Goal: Task Accomplishment & Management: Use online tool/utility

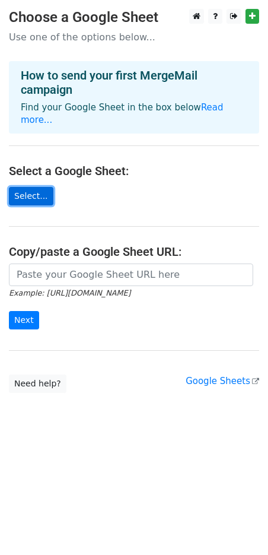
click at [36, 187] on link "Select..." at bounding box center [31, 196] width 44 height 18
click at [33, 187] on link "Select..." at bounding box center [31, 196] width 44 height 18
click at [35, 187] on link "Select..." at bounding box center [31, 196] width 44 height 18
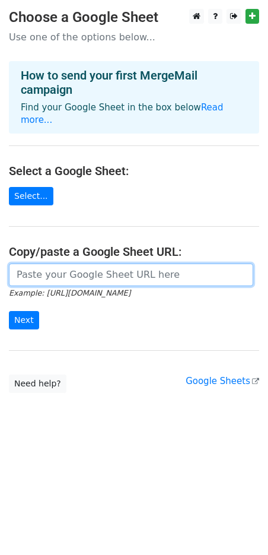
click at [94, 263] on input "url" at bounding box center [131, 274] width 244 height 23
paste input "https://docs.google.com/spreadsheets/d/10rc_f6M0CASt3WqJsJyyLuBtLwPPuhkk/edit?g…"
type input "https://docs.google.com/spreadsheets/d/10rc_f6M0CASt3WqJsJyyLuBtLwPPuhkk/edit?g…"
click at [9, 311] on input "Next" at bounding box center [24, 320] width 30 height 18
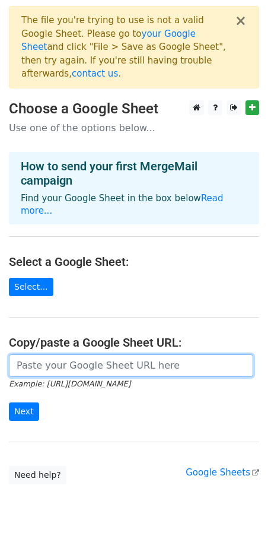
click at [82, 354] on input "url" at bounding box center [131, 365] width 244 height 23
paste input "https://docs.google.com/spreadsheets/d/1E_OdZSxwUUoCIlgGID3_6FHRHKyBedBmXgBdFzc…"
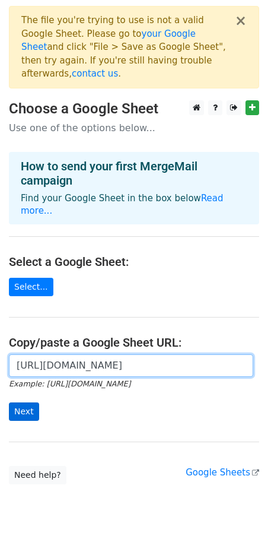
type input "https://docs.google.com/spreadsheets/d/1E_OdZSxwUUoCIlgGID3_6FHRHKyBedBmXgBdFzc…"
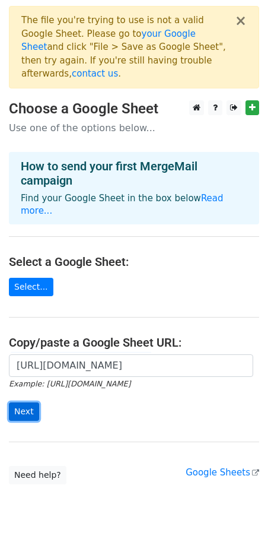
scroll to position [0, 0]
click at [25, 402] on input "Next" at bounding box center [24, 411] width 30 height 18
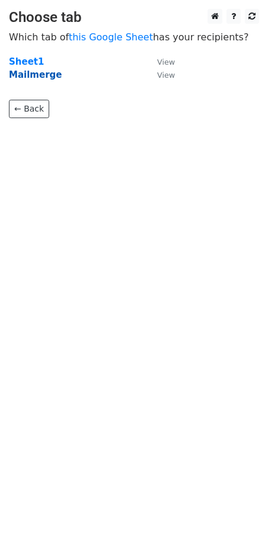
click at [27, 75] on strong "Mailmerge" at bounding box center [35, 74] width 53 height 11
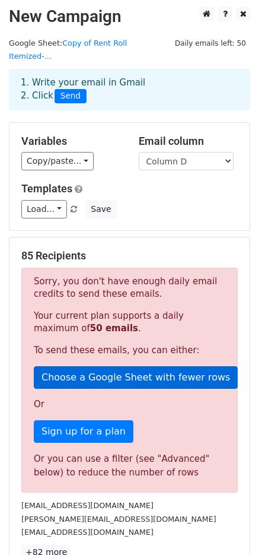
scroll to position [5, 0]
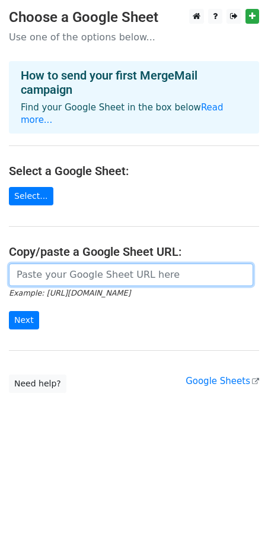
click at [94, 264] on input "url" at bounding box center [131, 274] width 244 height 23
paste input "[URL][DOMAIN_NAME]"
type input "https://docs.google.com/spreadsheets/d/1E_OdZSxwUUoCIlgGID3_6FHRHKyBedBmXgBdFzc…"
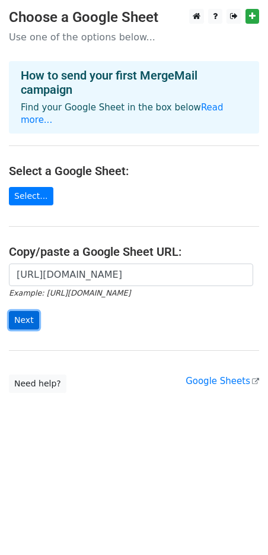
click at [16, 311] on input "Next" at bounding box center [24, 320] width 30 height 18
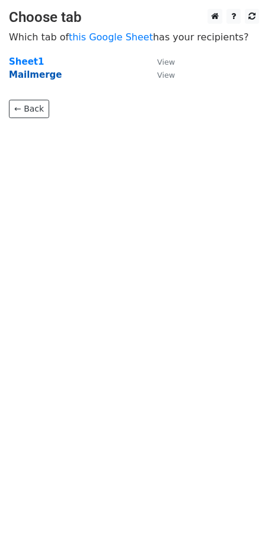
click at [45, 77] on strong "Mailmerge" at bounding box center [35, 74] width 53 height 11
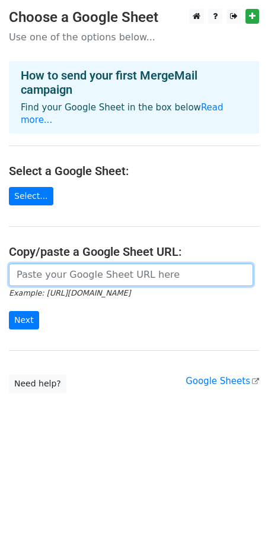
click at [42, 267] on input "url" at bounding box center [131, 274] width 244 height 23
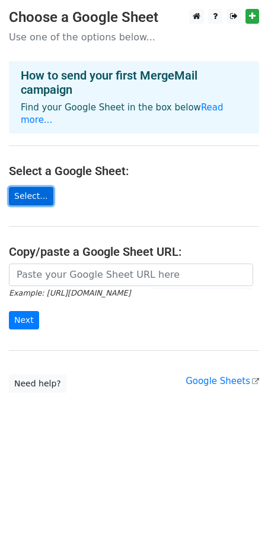
click at [21, 187] on link "Select..." at bounding box center [31, 196] width 44 height 18
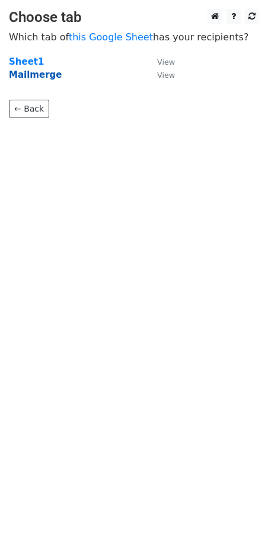
click at [37, 74] on strong "Mailmerge" at bounding box center [35, 74] width 53 height 11
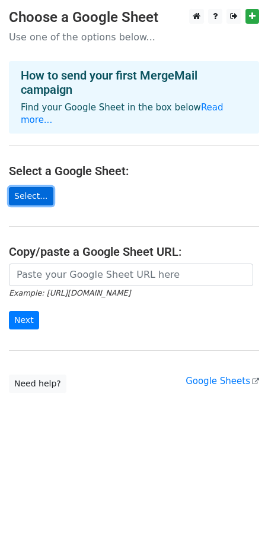
click at [36, 187] on link "Select..." at bounding box center [31, 196] width 44 height 18
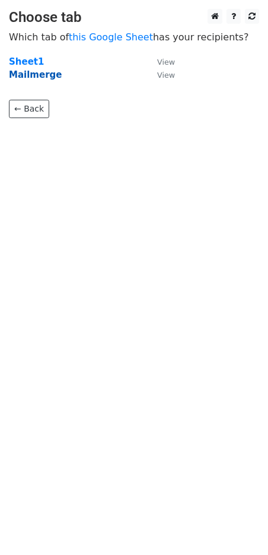
click at [34, 75] on strong "Mailmerge" at bounding box center [35, 74] width 53 height 11
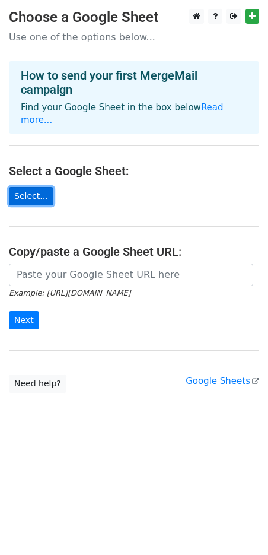
click at [36, 189] on link "Select..." at bounding box center [31, 196] width 44 height 18
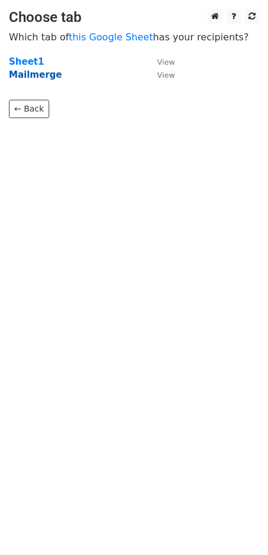
click at [34, 73] on strong "Mailmerge" at bounding box center [35, 74] width 53 height 11
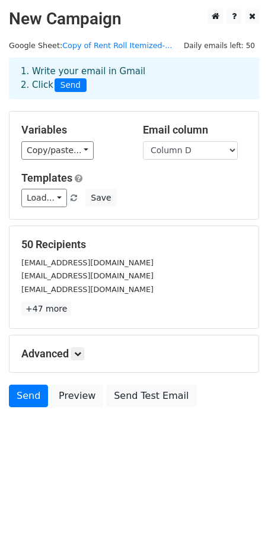
click at [91, 152] on div "Copy/paste... {{Column A}} {{Column B}} {{Column C}} {{Column D}} {{Column E}} …" at bounding box center [73, 150] width 104 height 18
click at [87, 152] on link "Copy/paste..." at bounding box center [57, 150] width 72 height 18
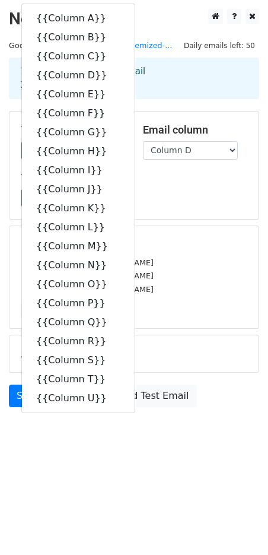
click at [201, 83] on div "1. Write your email in Gmail 2. Click Send" at bounding box center [134, 78] width 244 height 27
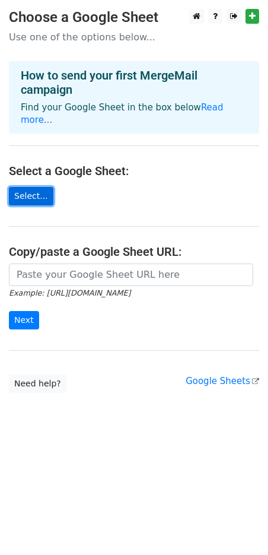
click at [38, 190] on link "Select..." at bounding box center [31, 196] width 44 height 18
click at [23, 187] on link "Select..." at bounding box center [31, 196] width 44 height 18
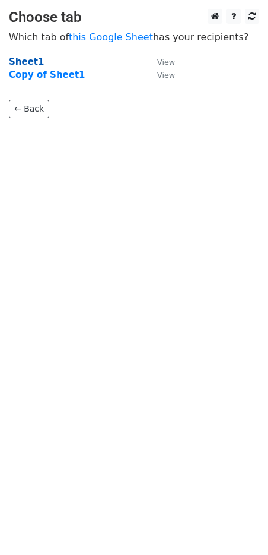
click at [26, 61] on strong "Sheet1" at bounding box center [26, 61] width 35 height 11
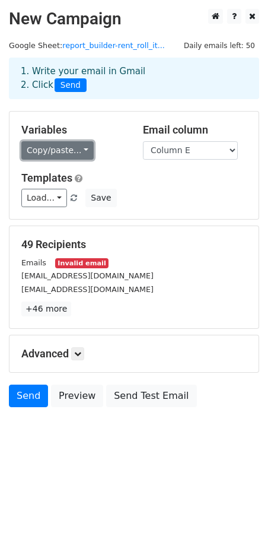
click at [77, 150] on link "Copy/paste..." at bounding box center [57, 150] width 72 height 18
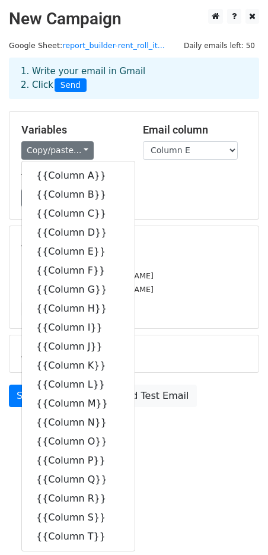
click at [149, 133] on h5 "Email column" at bounding box center [195, 129] width 104 height 13
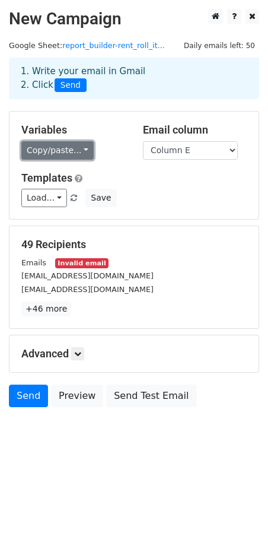
click at [81, 149] on link "Copy/paste..." at bounding box center [57, 150] width 72 height 18
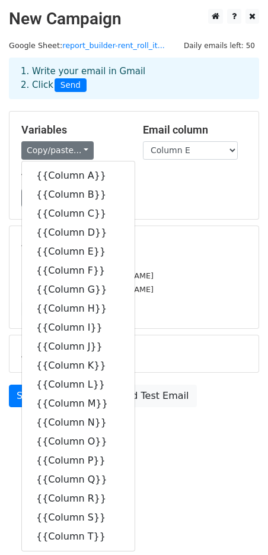
click at [116, 135] on h5 "Variables" at bounding box center [73, 129] width 104 height 13
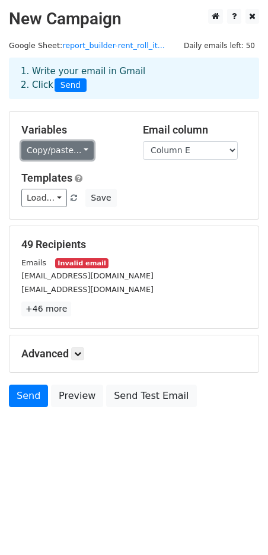
click at [76, 151] on link "Copy/paste..." at bounding box center [57, 150] width 72 height 18
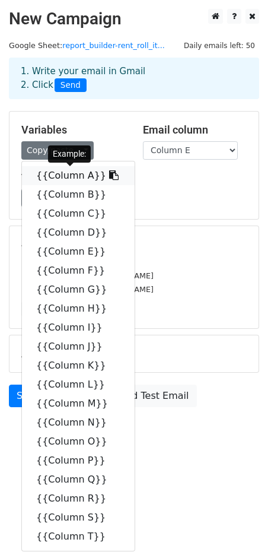
click at [72, 175] on link "{{Column A}}" at bounding box center [78, 175] width 113 height 19
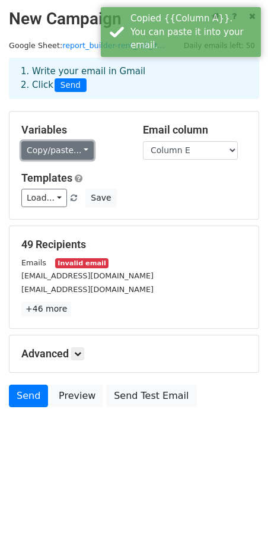
click at [80, 148] on link "Copy/paste..." at bounding box center [57, 150] width 72 height 18
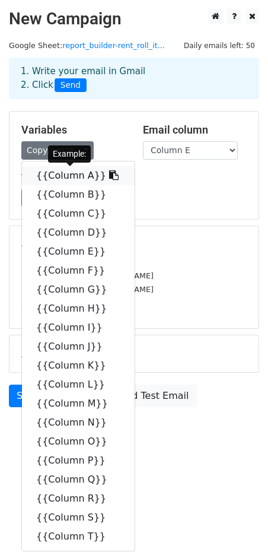
click at [65, 177] on link "{{Column A}}" at bounding box center [78, 175] width 113 height 19
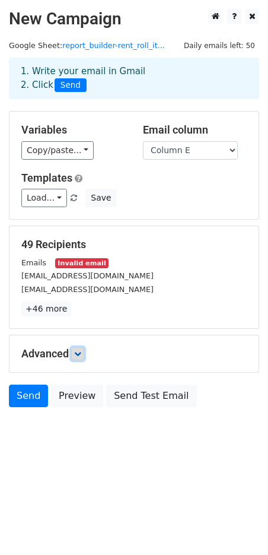
click at [84, 355] on link at bounding box center [77, 353] width 13 height 13
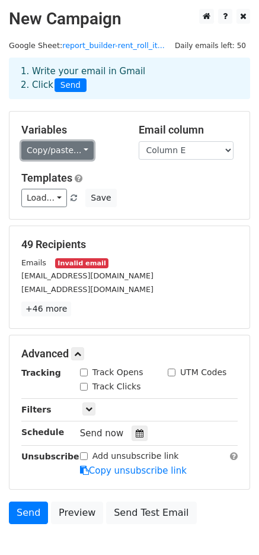
click at [74, 151] on link "Copy/paste..." at bounding box center [57, 150] width 72 height 18
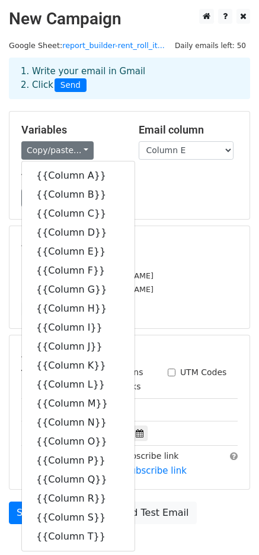
click at [160, 212] on div "Variables Copy/paste... {{Column A}} {{Column B}} {{Column C}} {{Column D}} {{C…" at bounding box center [129, 165] width 240 height 107
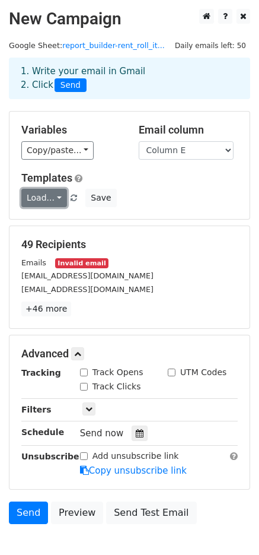
click at [50, 198] on link "Load..." at bounding box center [44, 198] width 46 height 18
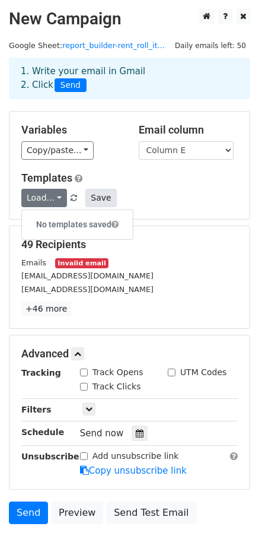
drag, startPoint x: 190, startPoint y: 201, endPoint x: 100, endPoint y: 198, distance: 90.2
click at [189, 201] on div "Load... No templates saved Save" at bounding box center [129, 198] width 234 height 18
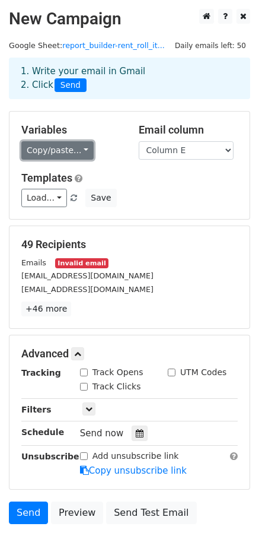
click at [75, 155] on link "Copy/paste..." at bounding box center [57, 150] width 72 height 18
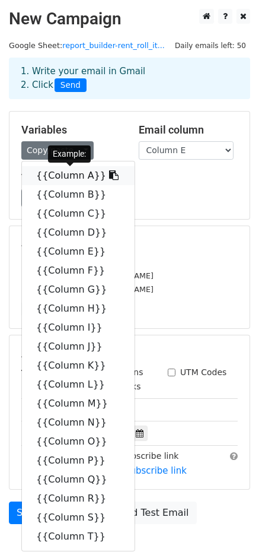
click at [109, 177] on icon at bounding box center [113, 174] width 9 height 9
